Goal: Task Accomplishment & Management: Use online tool/utility

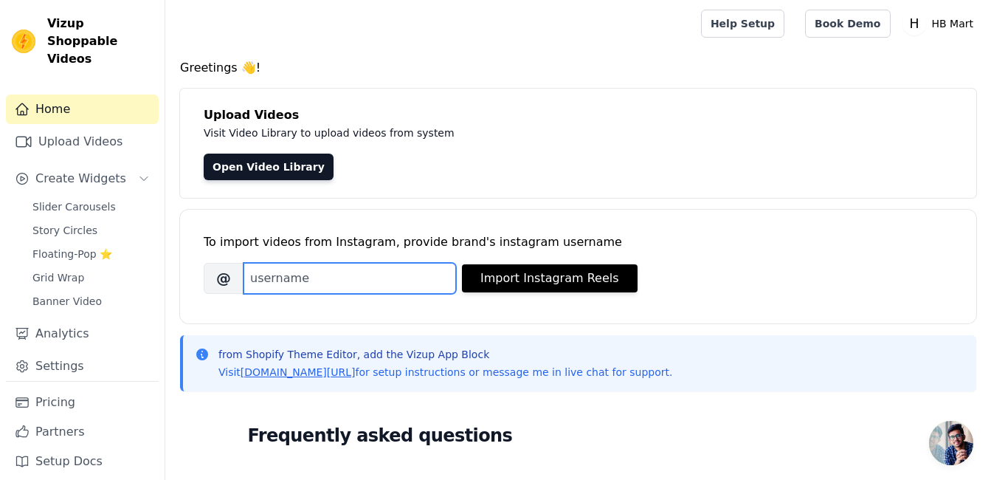
click at [333, 281] on input "Brand's Instagram Username" at bounding box center [349, 278] width 212 height 31
click at [290, 286] on input "Brand's Instagram Username" at bounding box center [349, 278] width 212 height 31
click at [323, 273] on input "Brand's Instagram Username" at bounding box center [349, 278] width 212 height 31
click at [322, 276] on input "Brand's Instagram Username" at bounding box center [349, 278] width 212 height 31
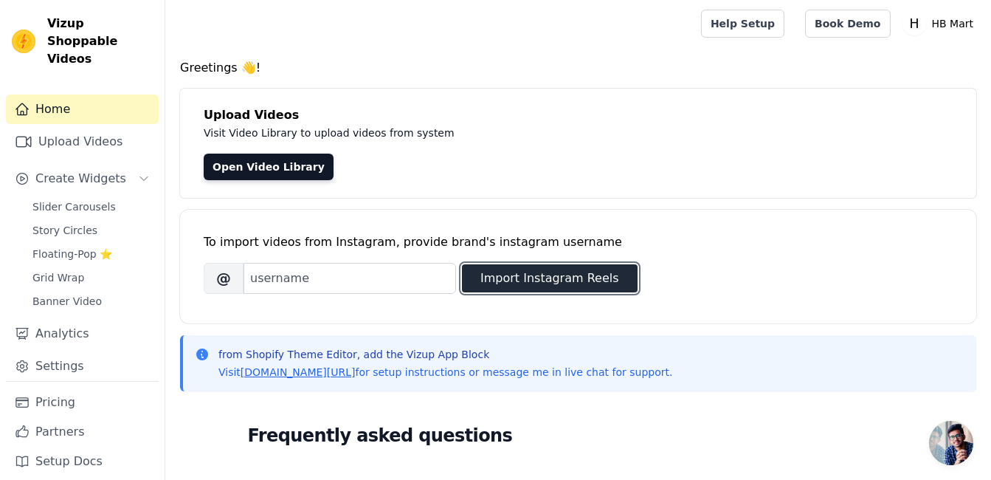
click at [474, 277] on button "Import Instagram Reels" at bounding box center [550, 278] width 176 height 28
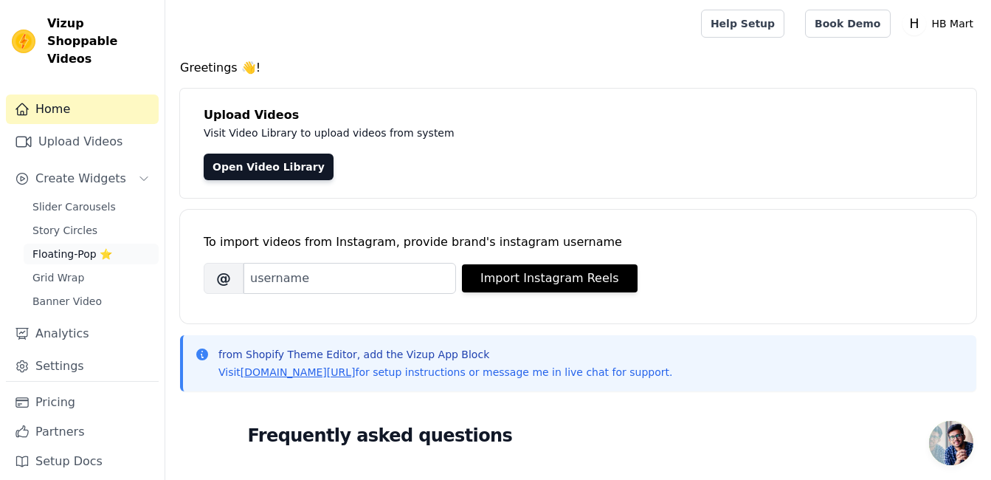
click at [77, 246] on span "Floating-Pop ⭐" at bounding box center [72, 253] width 80 height 15
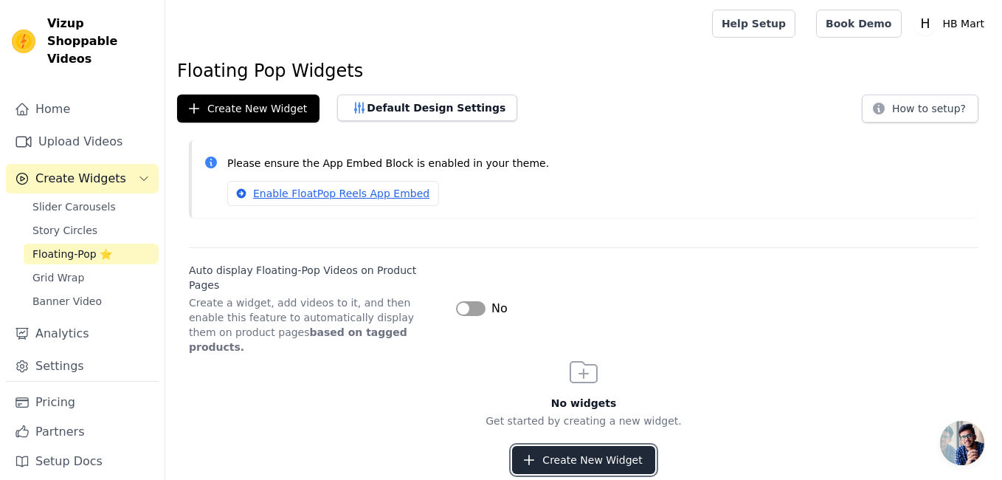
click at [536, 452] on icon "button" at bounding box center [529, 459] width 15 height 15
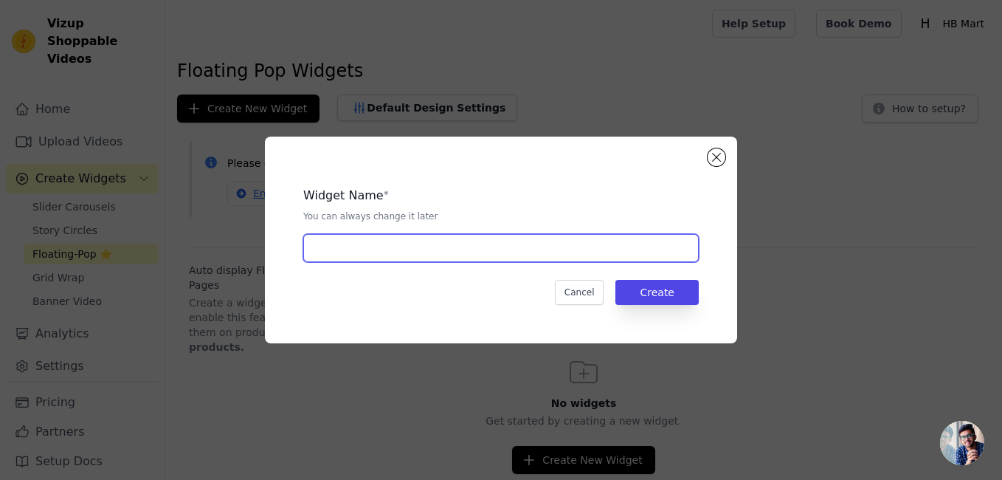
click at [390, 249] on input "text" at bounding box center [500, 248] width 395 height 28
type input "HB Mart"
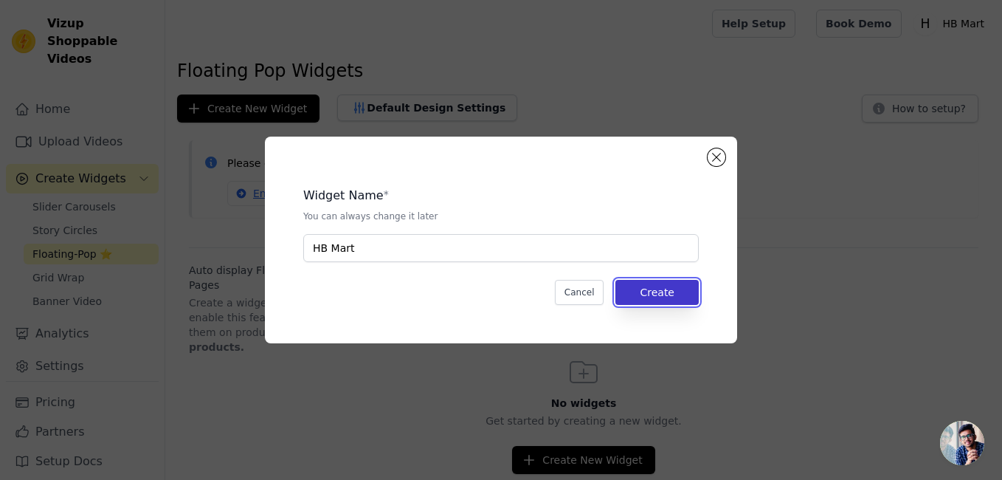
click at [671, 294] on button "Create" at bounding box center [656, 292] width 83 height 25
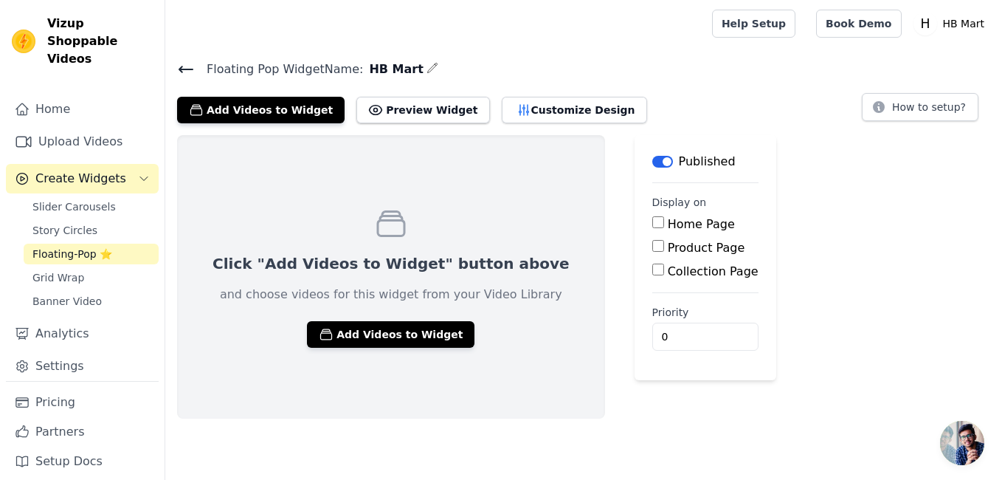
click at [652, 220] on input "Home Page" at bounding box center [658, 222] width 12 height 12
checkbox input "true"
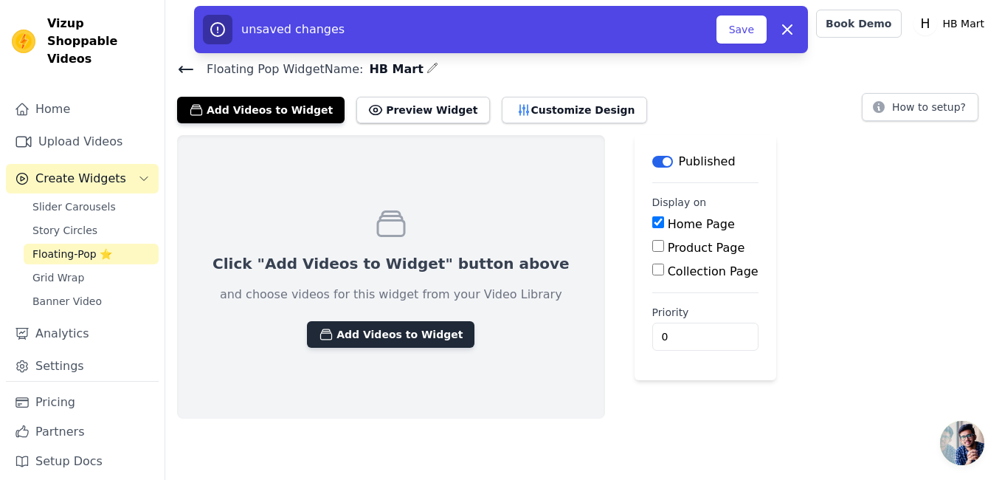
click at [386, 329] on button "Add Videos to Widget" at bounding box center [390, 334] width 167 height 27
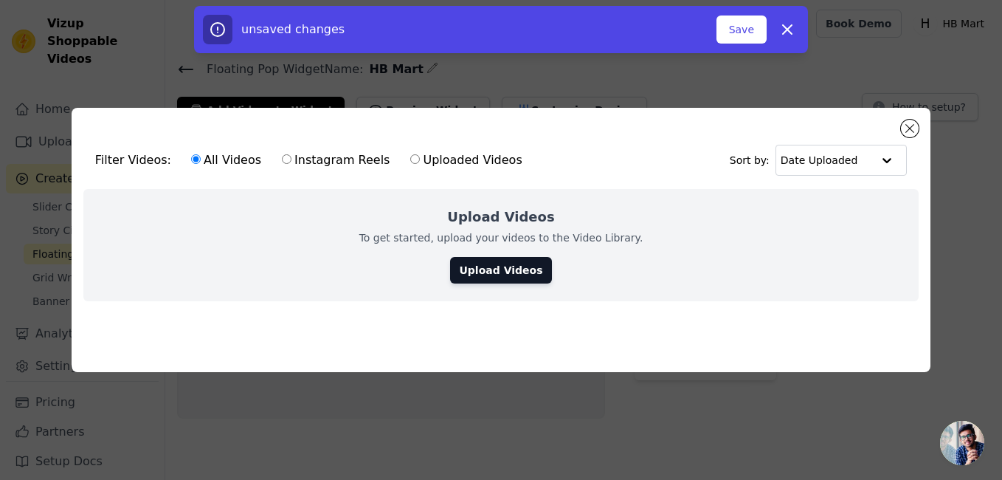
click at [492, 266] on link "Upload Videos" at bounding box center [500, 270] width 101 height 27
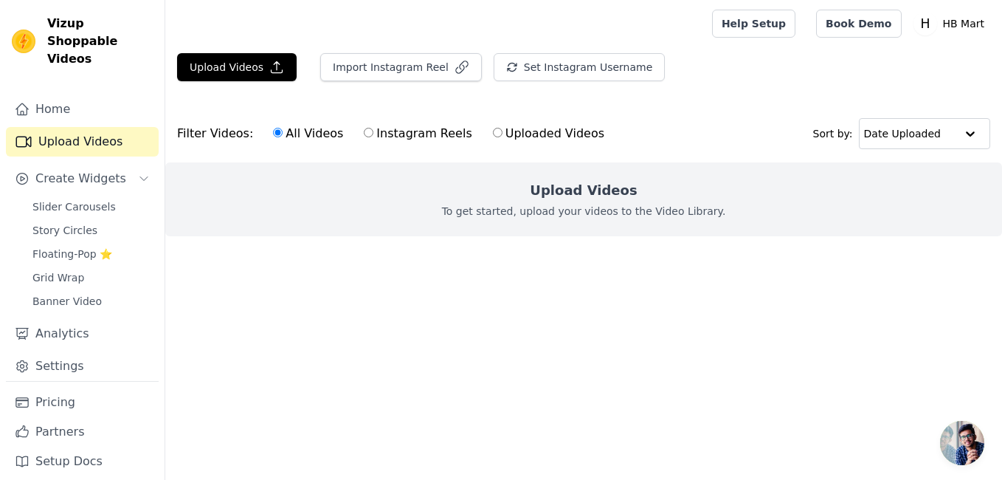
click at [370, 136] on label "Instagram Reels" at bounding box center [417, 133] width 109 height 19
click at [370, 136] on input "Instagram Reels" at bounding box center [369, 133] width 10 height 10
radio input "true"
click at [511, 209] on p "To get started, upload your videos to the Video Library." at bounding box center [584, 211] width 284 height 15
click at [357, 70] on button "Import Instagram Reel" at bounding box center [401, 67] width 162 height 28
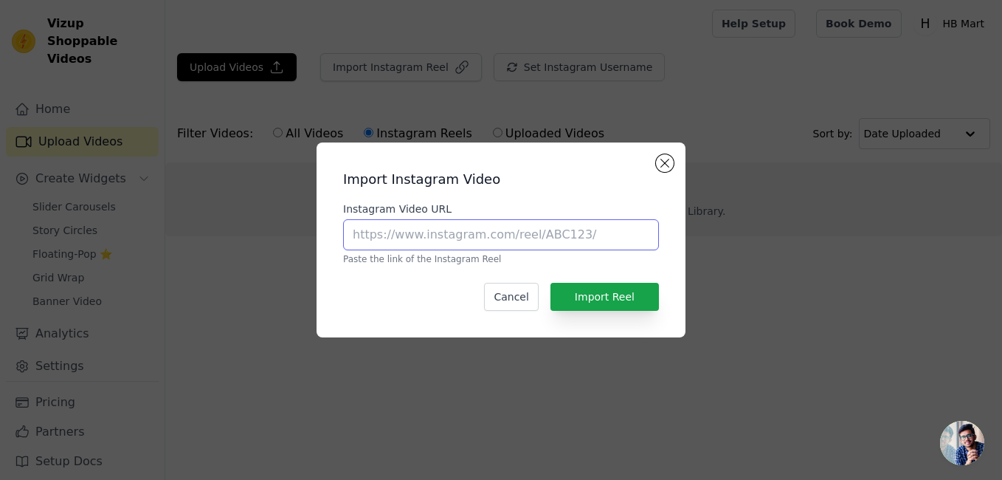
click at [442, 229] on input "Instagram Video URL" at bounding box center [501, 234] width 316 height 31
click at [685, 162] on div "Import Instagram Video Instagram Video URL Paste the link of the Instagram Reel…" at bounding box center [501, 239] width 369 height 195
click at [662, 162] on button "Close modal" at bounding box center [665, 163] width 18 height 18
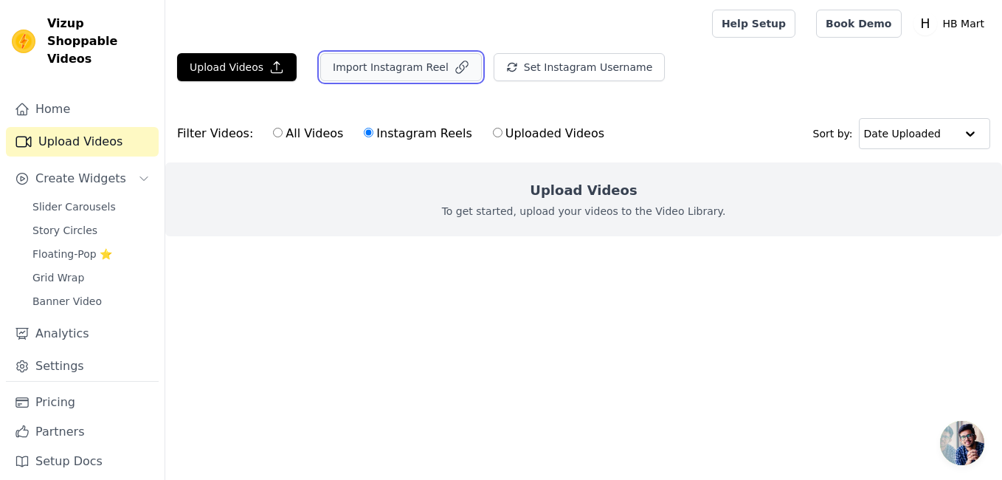
click at [373, 70] on button "Import Instagram Reel" at bounding box center [401, 67] width 162 height 28
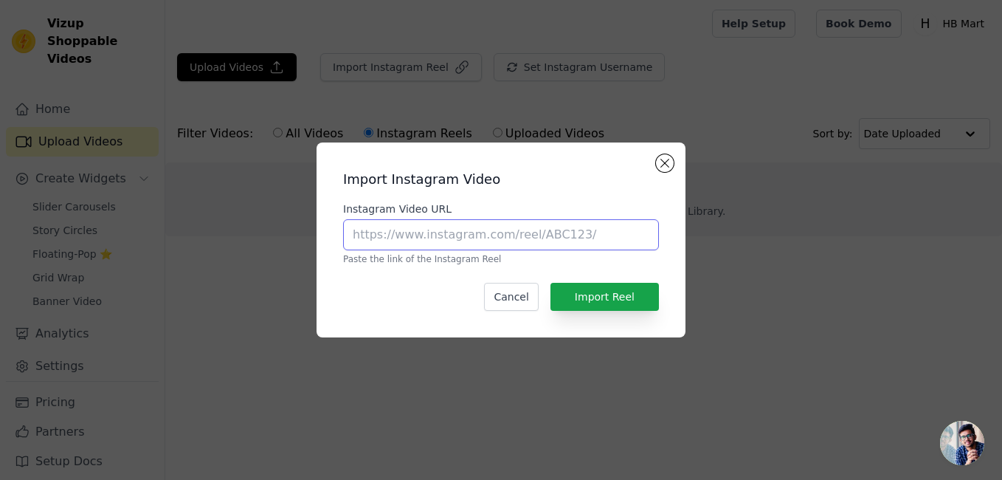
click at [401, 224] on input "Instagram Video URL" at bounding box center [501, 234] width 316 height 31
paste input "[URL][DOMAIN_NAME]"
type input "[URL][DOMAIN_NAME]"
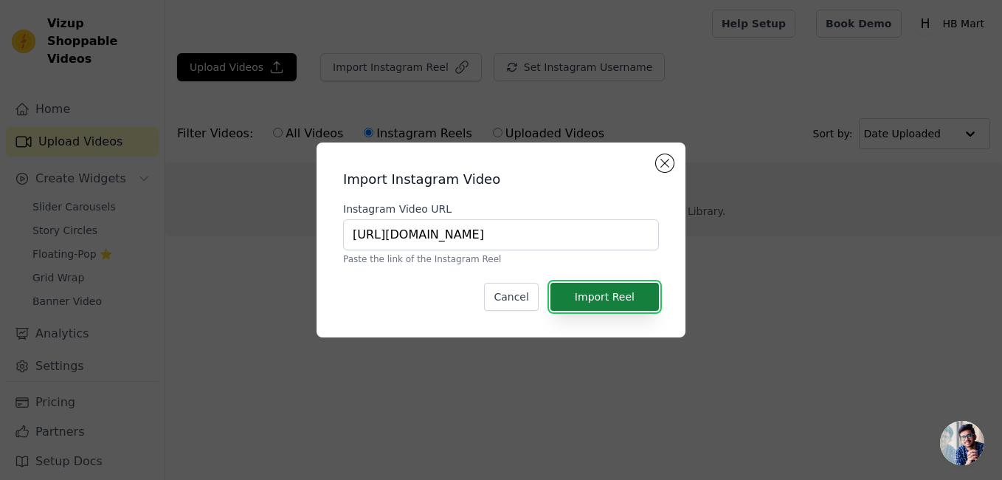
click at [580, 291] on button "Import Reel" at bounding box center [604, 297] width 108 height 28
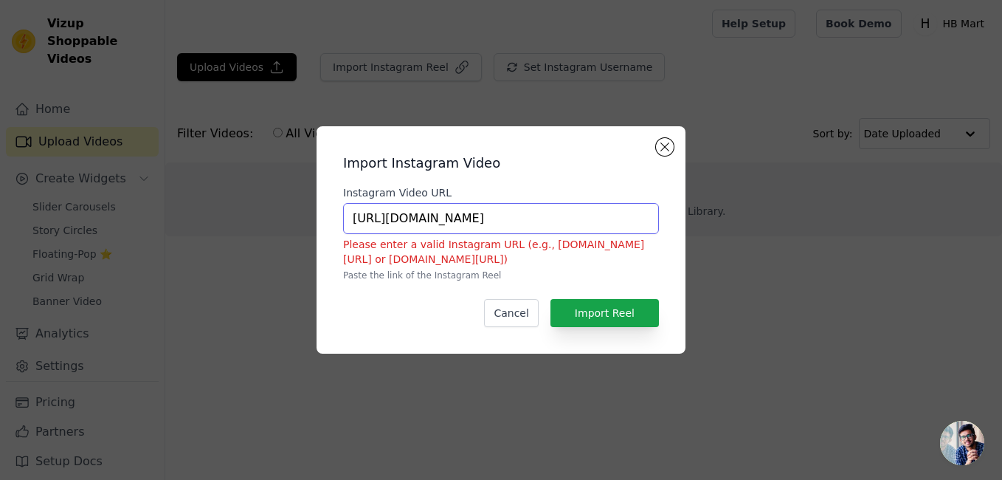
click at [555, 223] on input "[URL][DOMAIN_NAME]" at bounding box center [501, 218] width 316 height 31
click at [668, 148] on button "Close modal" at bounding box center [665, 147] width 18 height 18
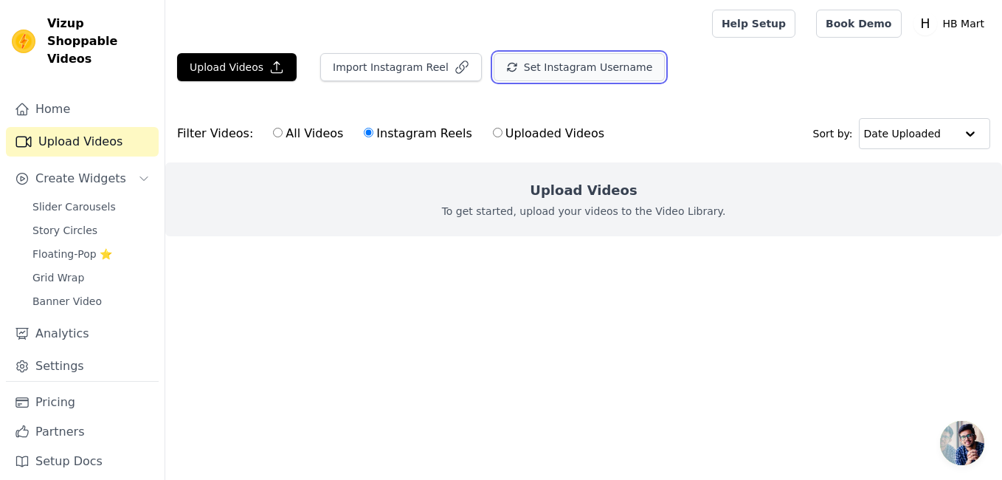
click at [561, 63] on button "Set Instagram Username" at bounding box center [579, 67] width 171 height 28
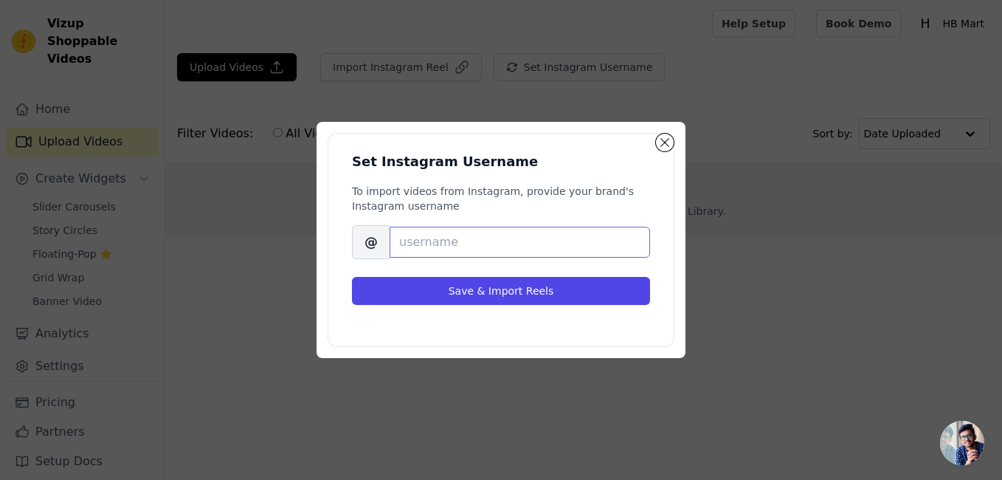
click at [436, 239] on input "Brand's Instagram Username" at bounding box center [520, 241] width 260 height 31
type input "husnain282838"
click at [357, 238] on span "@" at bounding box center [371, 242] width 38 height 34
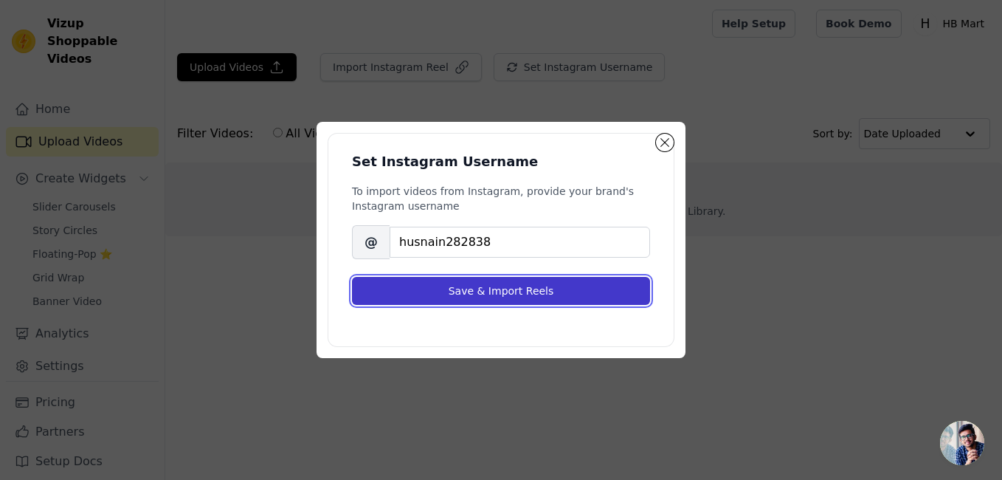
click at [450, 294] on button "Save & Import Reels" at bounding box center [501, 291] width 298 height 28
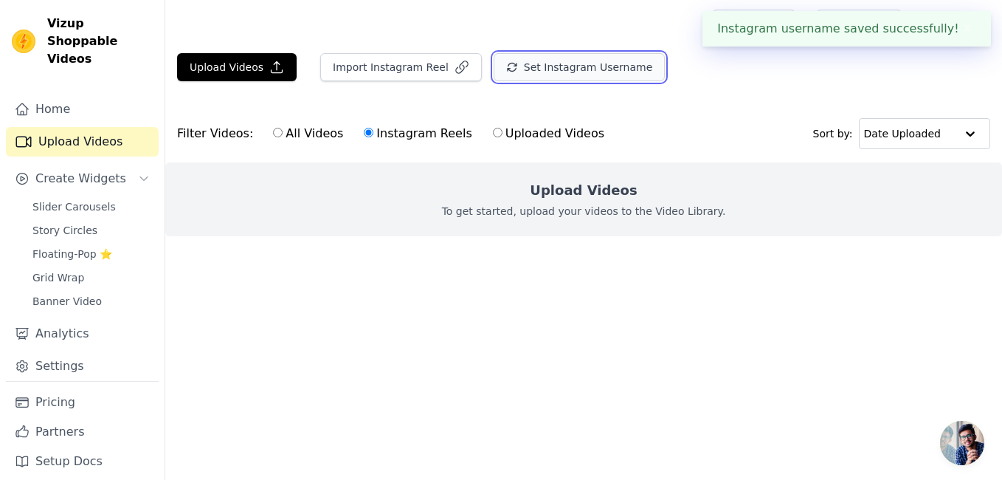
click at [533, 60] on button "Set Instagram Username" at bounding box center [579, 67] width 171 height 28
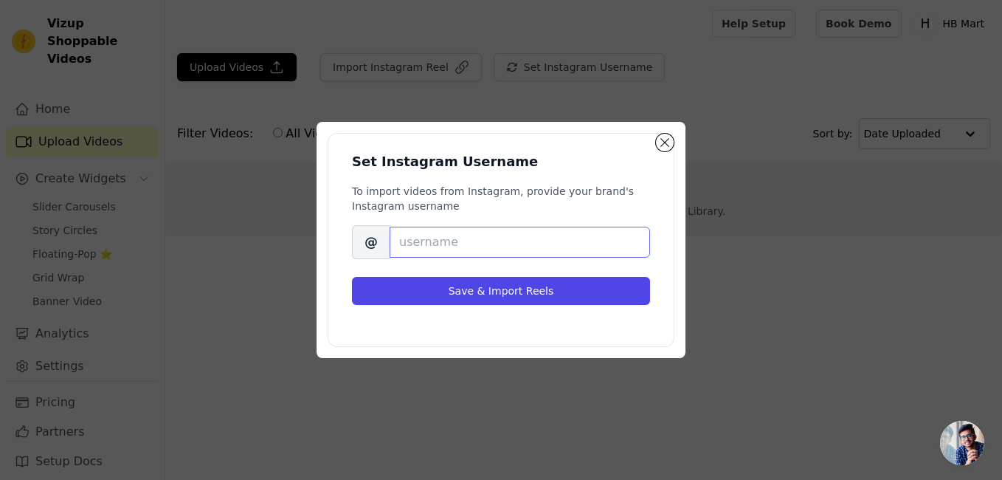
click at [472, 234] on input "Brand's Instagram Username" at bounding box center [520, 241] width 260 height 31
click at [663, 137] on button "Close modal" at bounding box center [665, 143] width 18 height 18
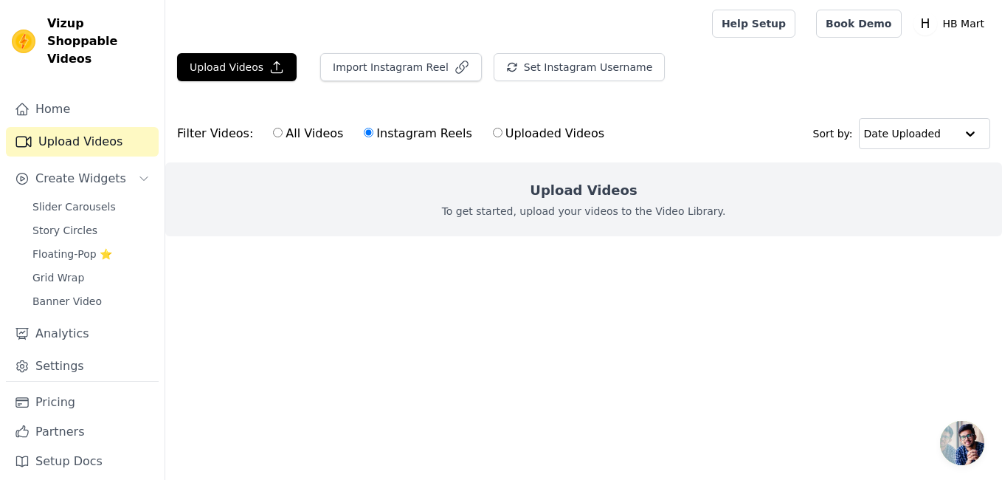
click at [573, 205] on p "To get started, upload your videos to the Video Library." at bounding box center [584, 211] width 284 height 15
click at [354, 123] on div "All Videos Instagram Reels Uploaded Videos" at bounding box center [438, 134] width 347 height 34
click at [375, 70] on button "Import Instagram Reel" at bounding box center [401, 67] width 162 height 28
